Goal: Find specific page/section: Find specific page/section

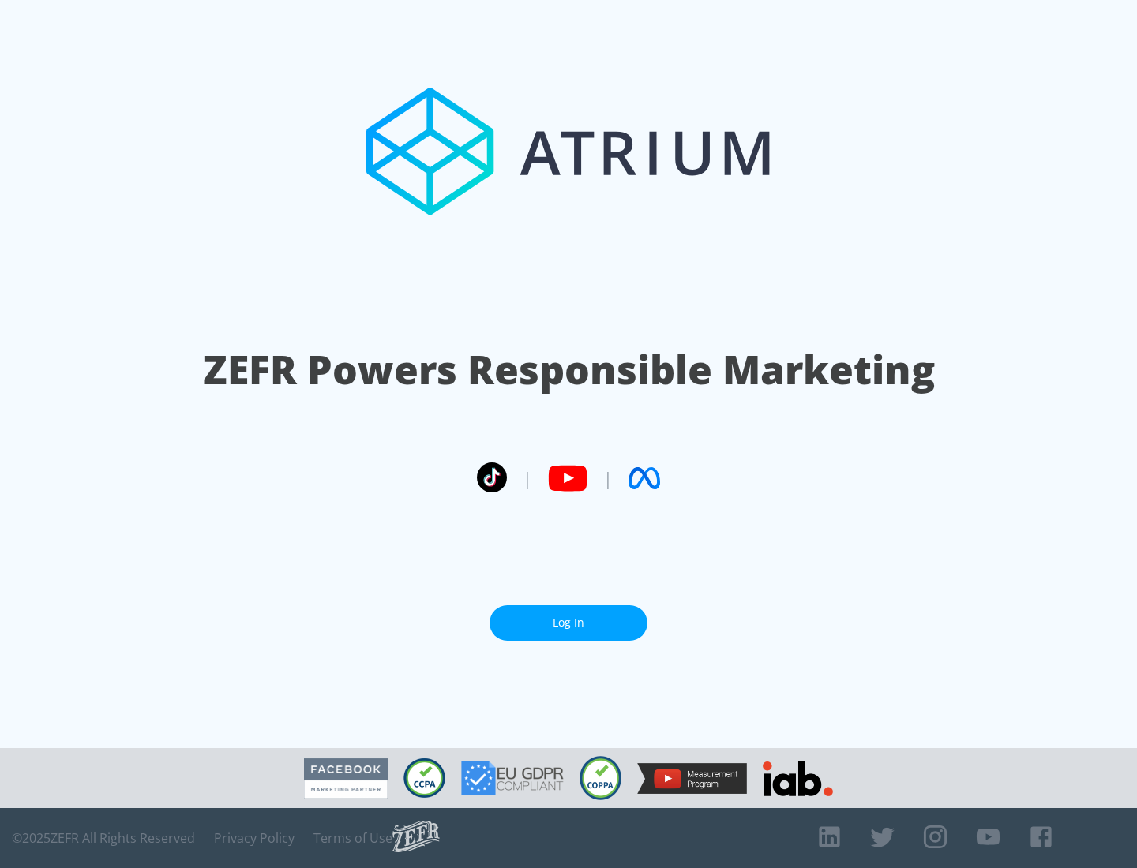
click at [568, 623] on link "Log In" at bounding box center [568, 623] width 158 height 36
